Goal: Information Seeking & Learning: Find contact information

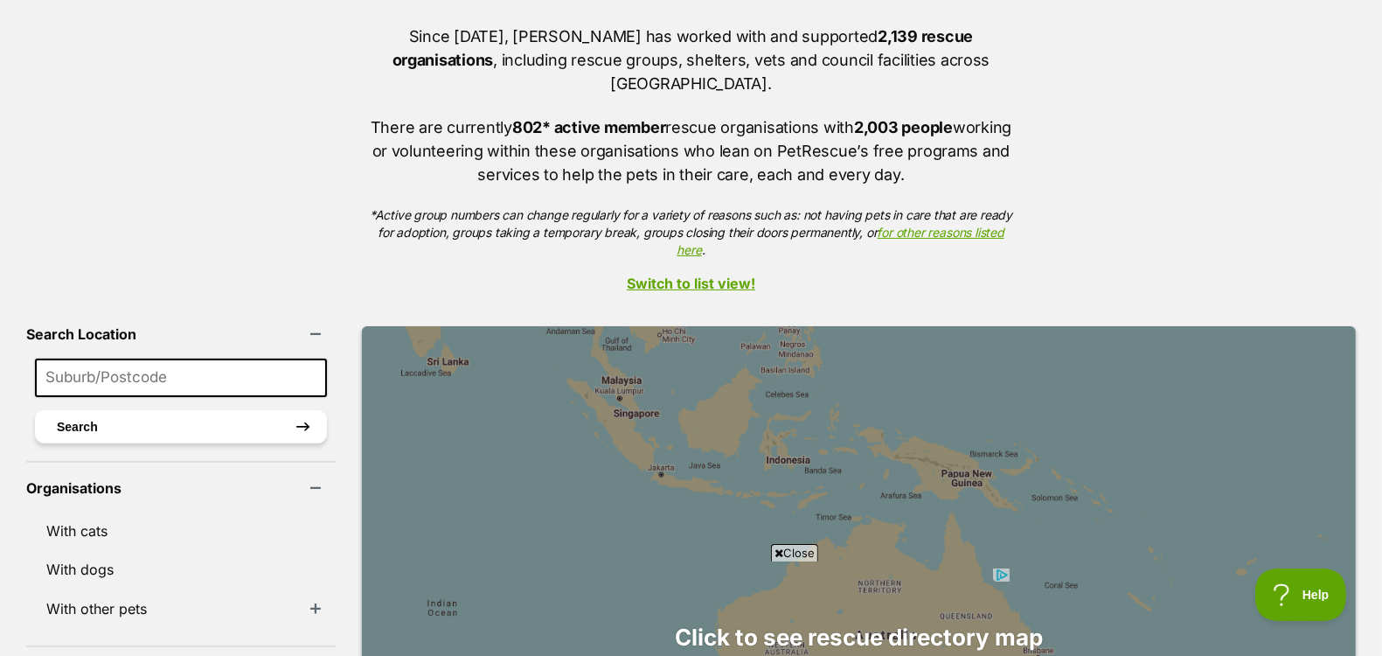
click at [143, 410] on button "Search" at bounding box center [181, 426] width 292 height 33
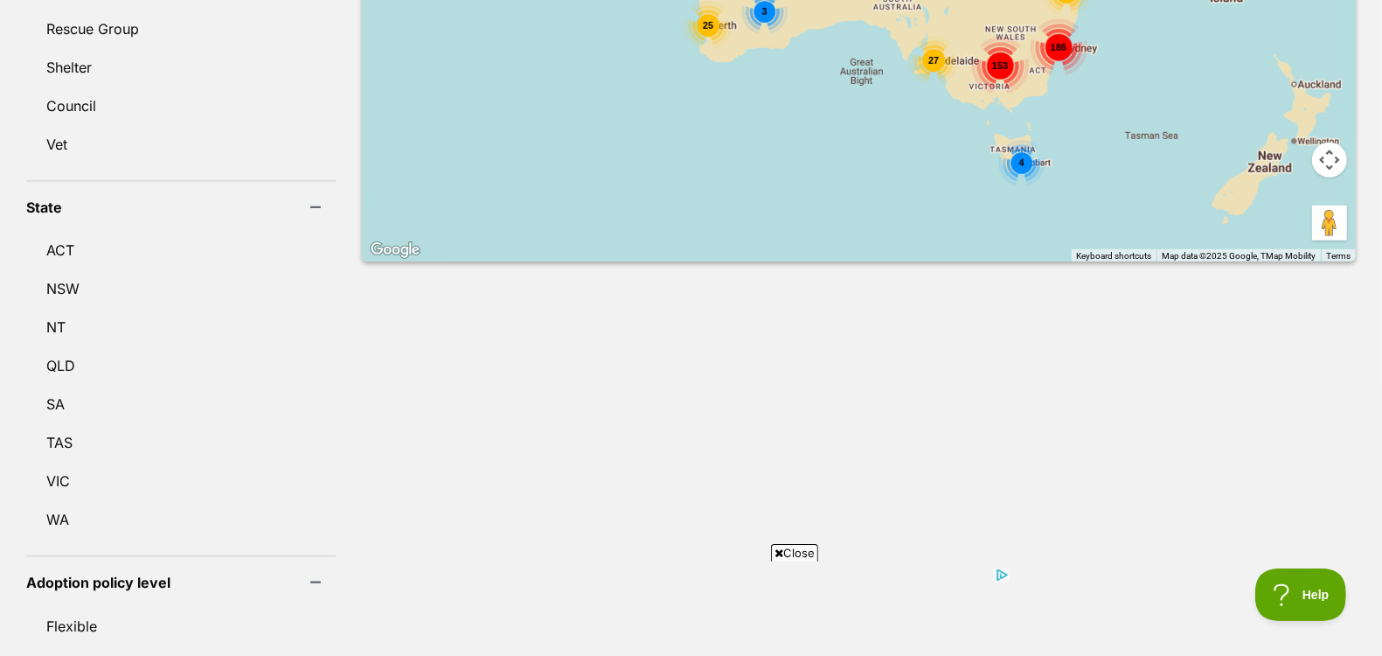
scroll to position [951, 0]
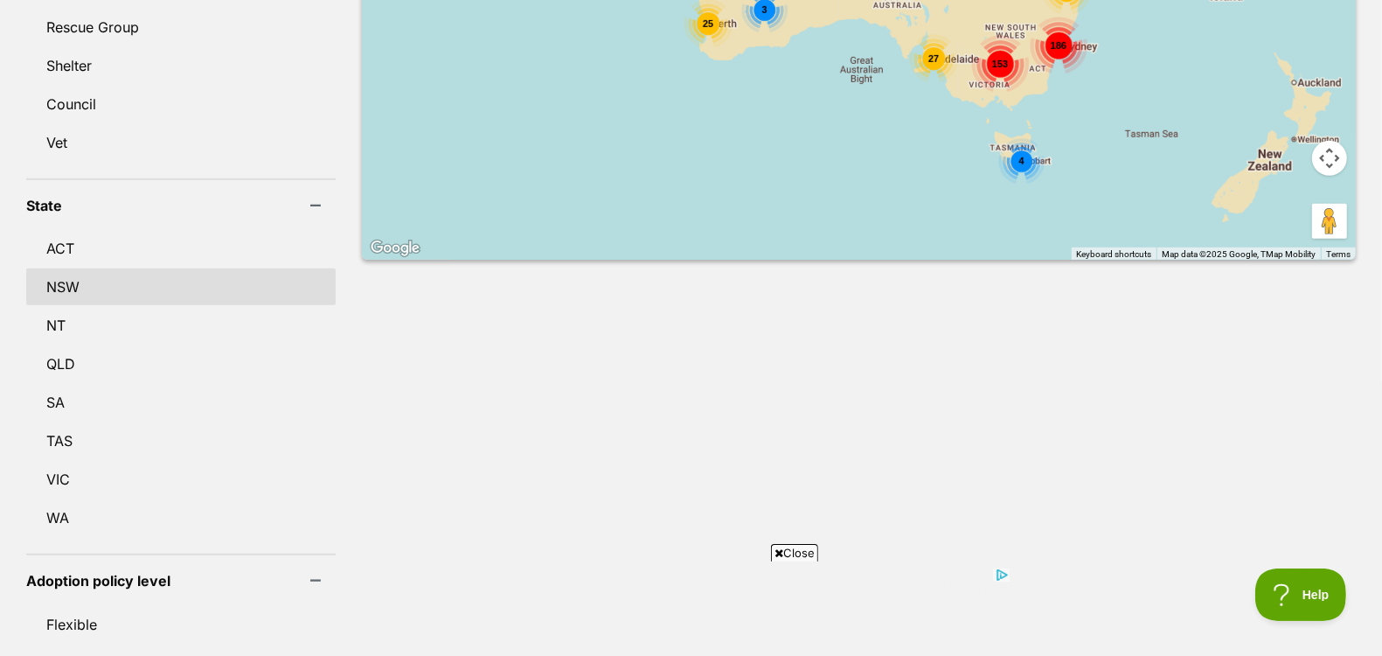
click at [53, 268] on link "NSW" at bounding box center [181, 286] width 310 height 37
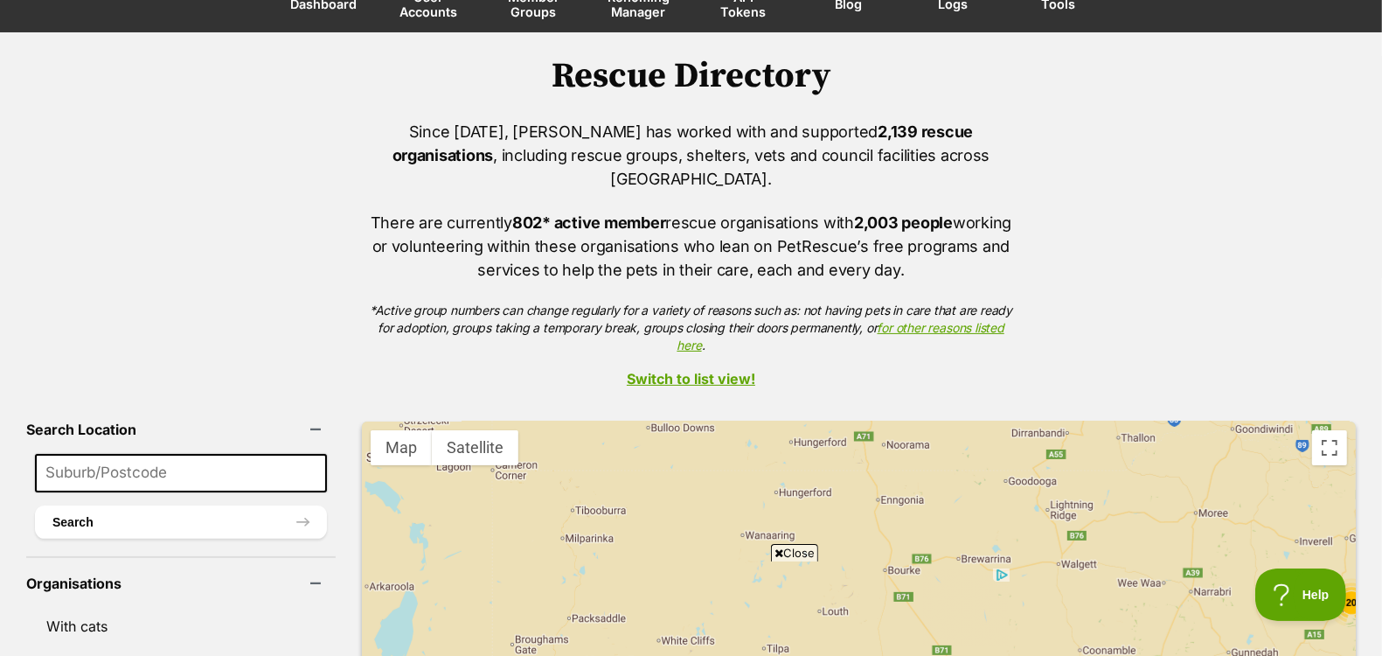
scroll to position [168, 0]
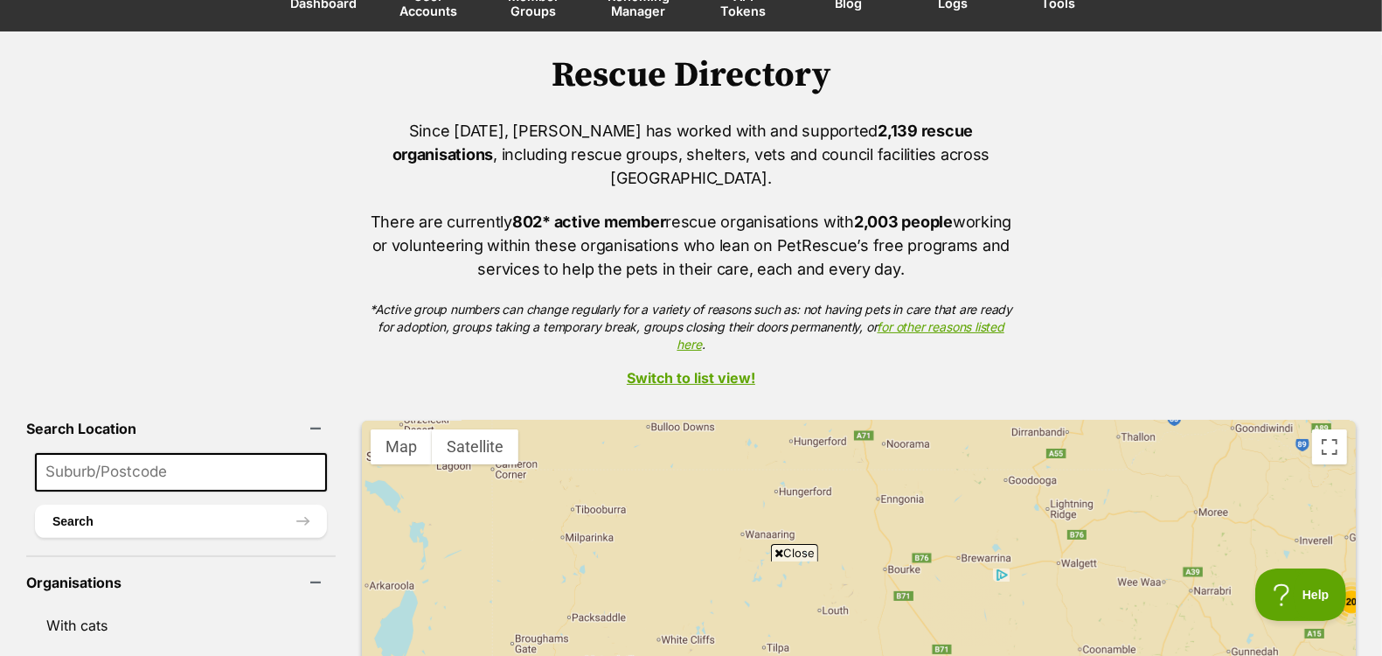
click at [691, 370] on link "Switch to list view!" at bounding box center [691, 378] width 1382 height 16
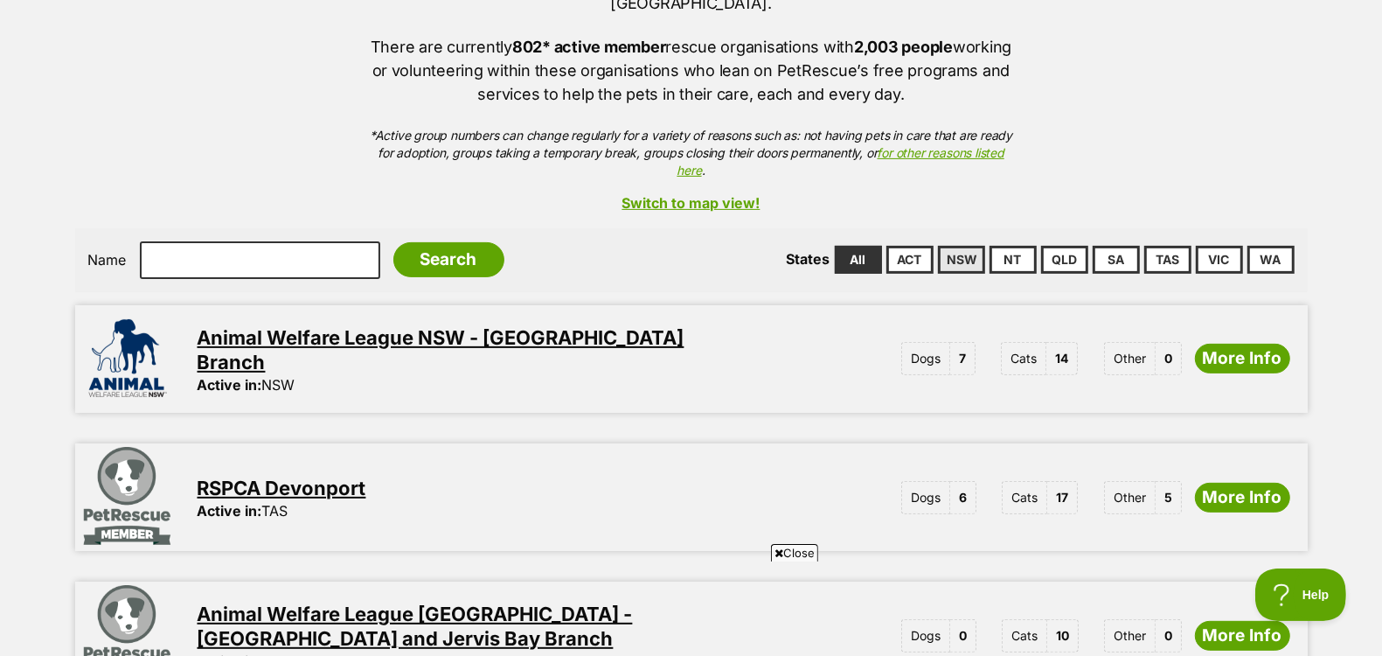
click at [969, 246] on link "NSW" at bounding box center [961, 260] width 47 height 28
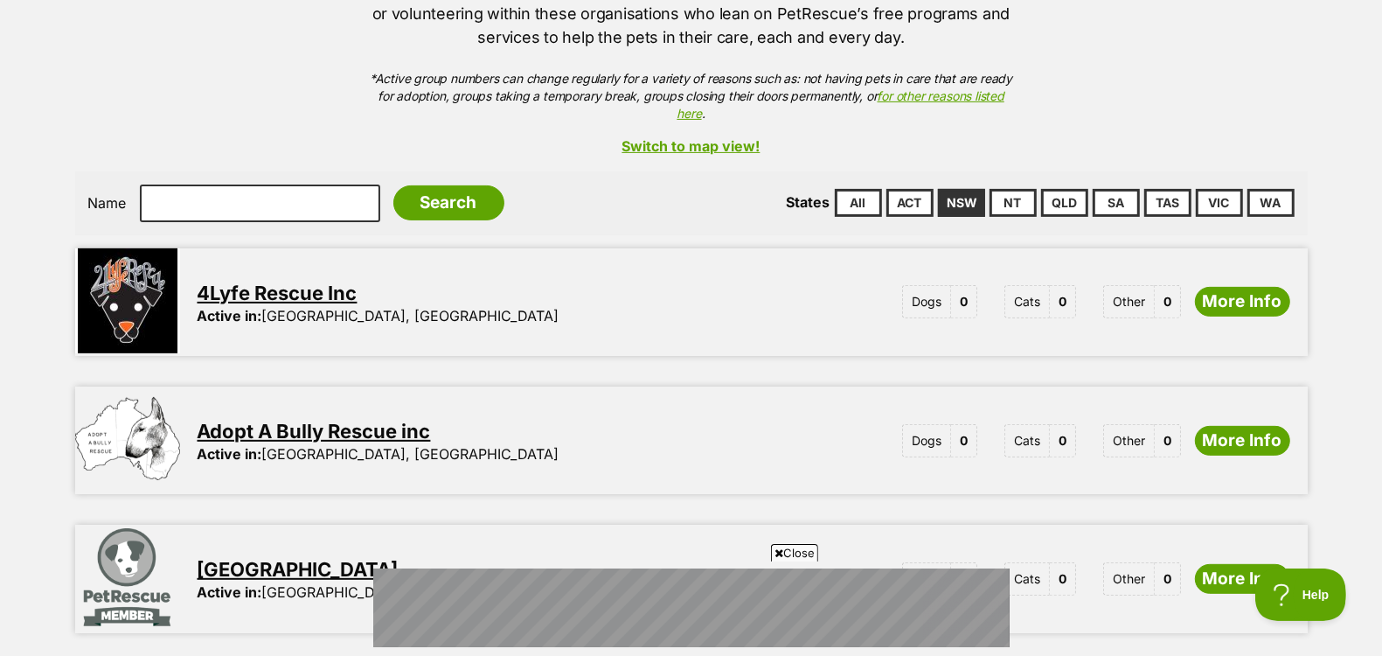
scroll to position [269, 0]
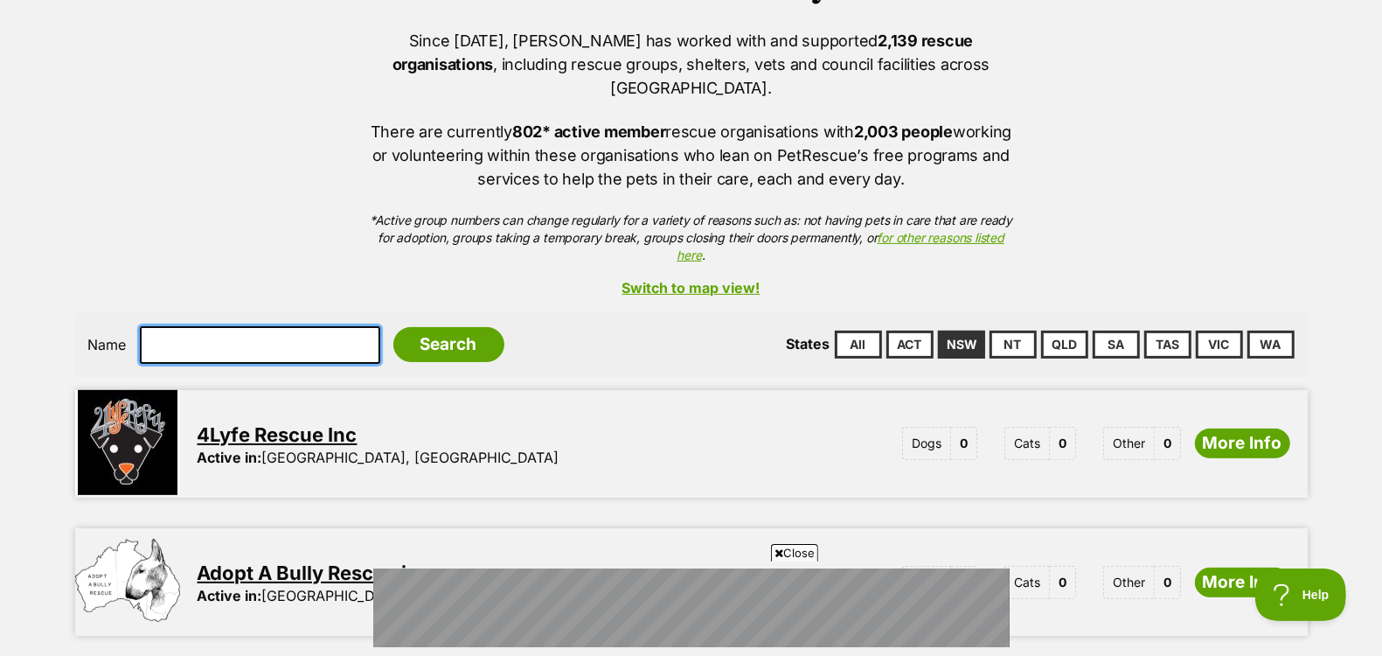
click at [278, 326] on input "text" at bounding box center [260, 344] width 240 height 37
type input "council"
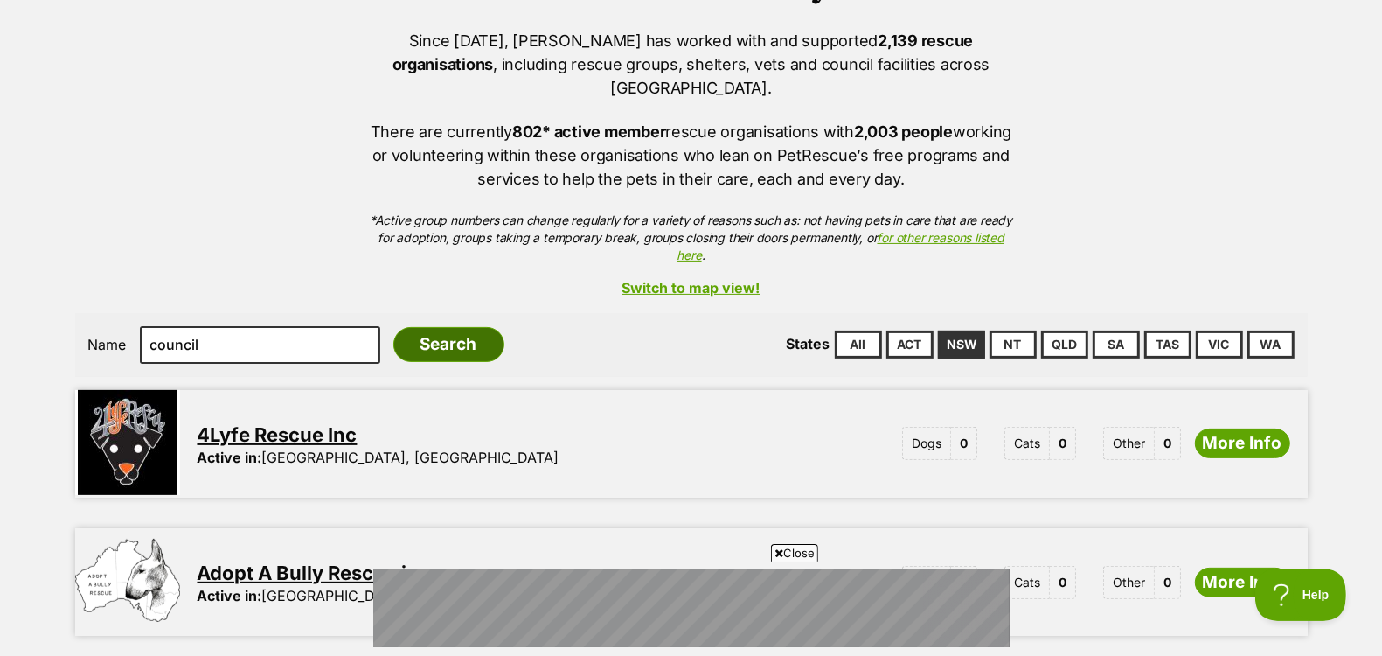
click at [411, 327] on input "Search" at bounding box center [448, 344] width 111 height 35
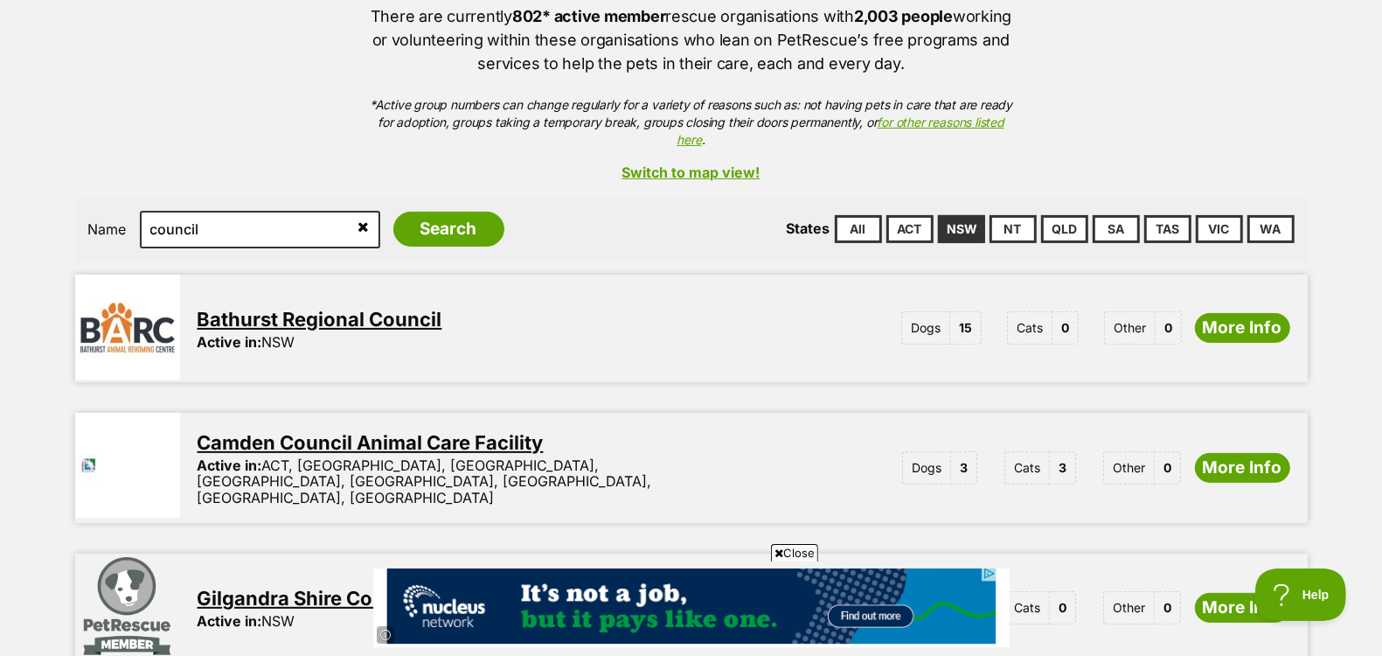
click at [359, 219] on icon at bounding box center [364, 226] width 11 height 14
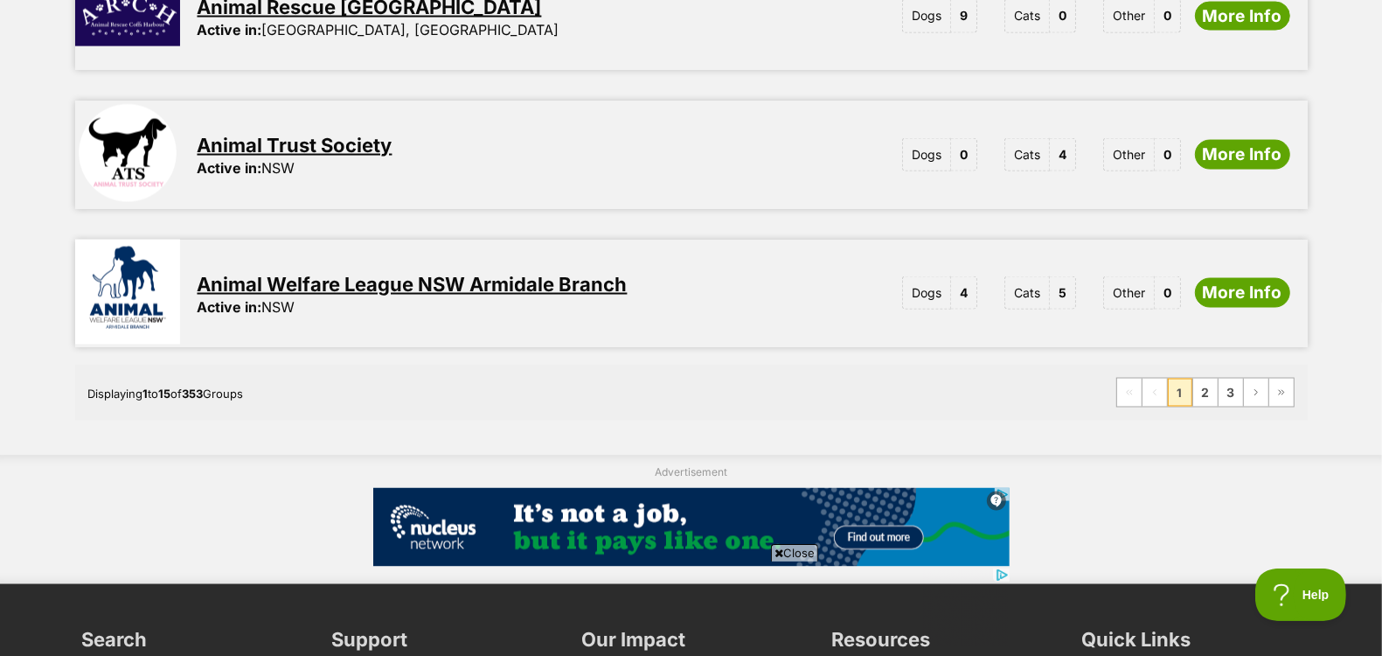
click at [793, 557] on span "Close" at bounding box center [794, 552] width 47 height 17
